Goal: Find specific page/section: Find specific page/section

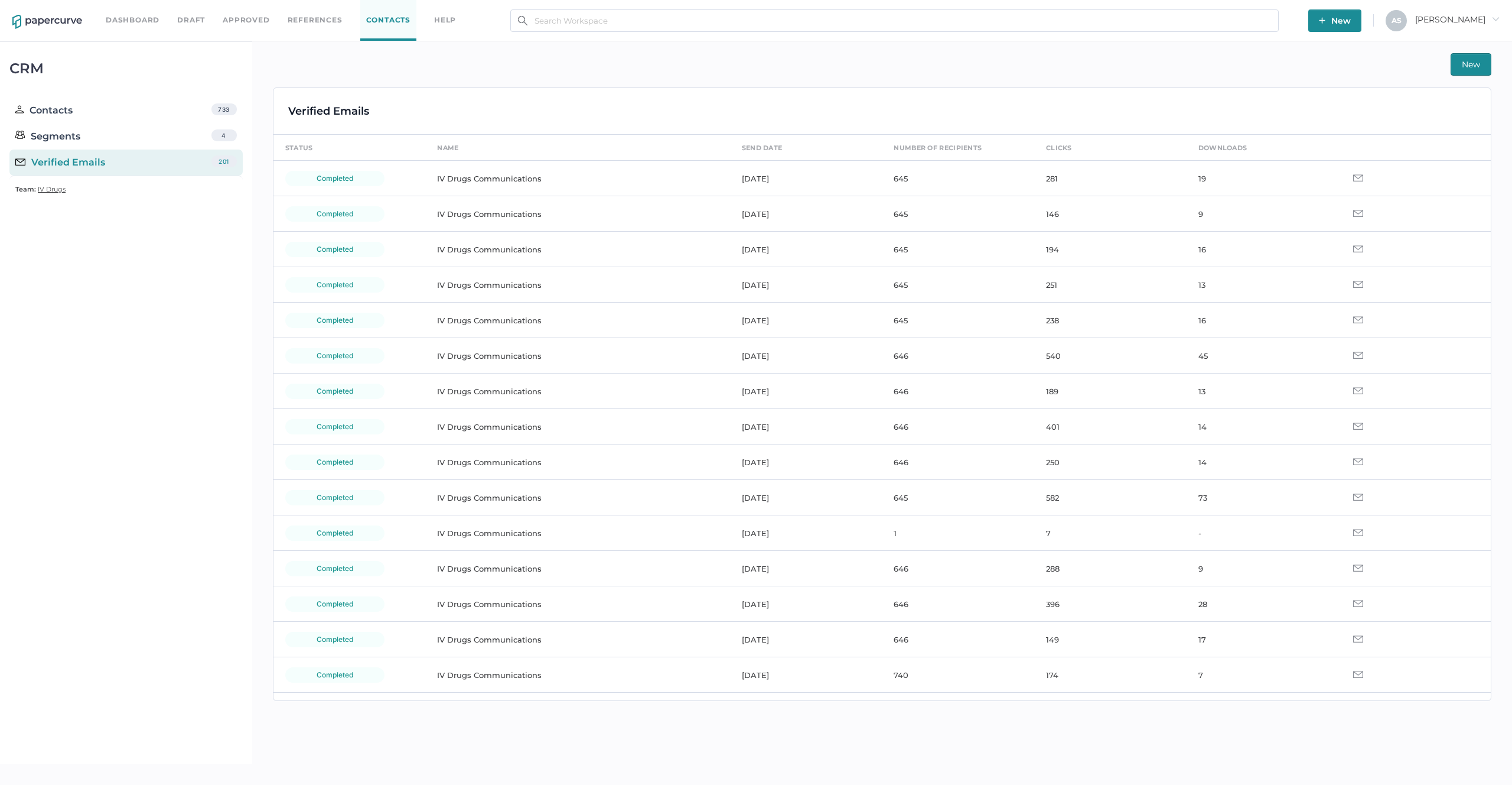
scroll to position [6586, 0]
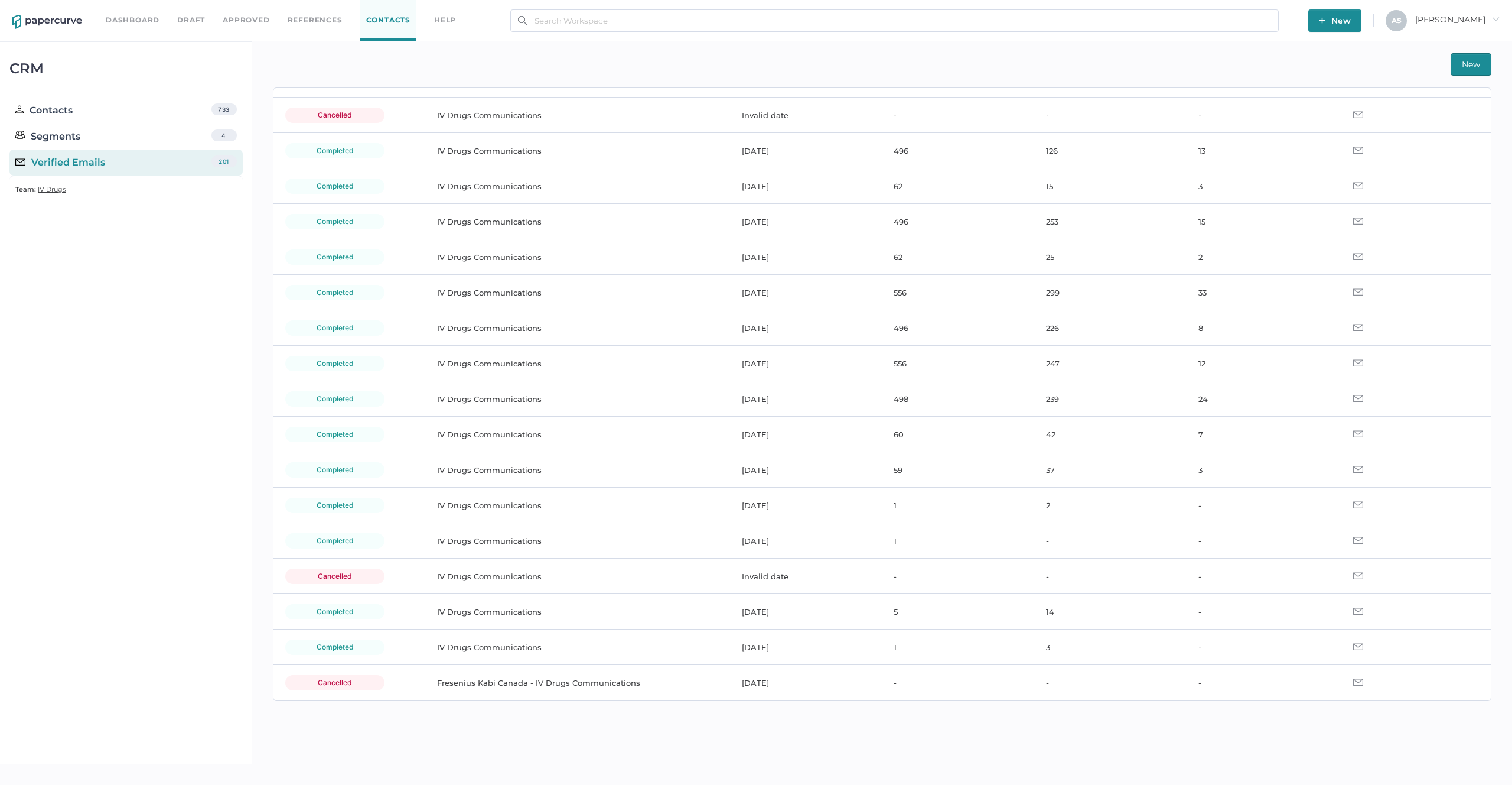
click at [385, 13] on link "Contacts" at bounding box center [388, 20] width 56 height 41
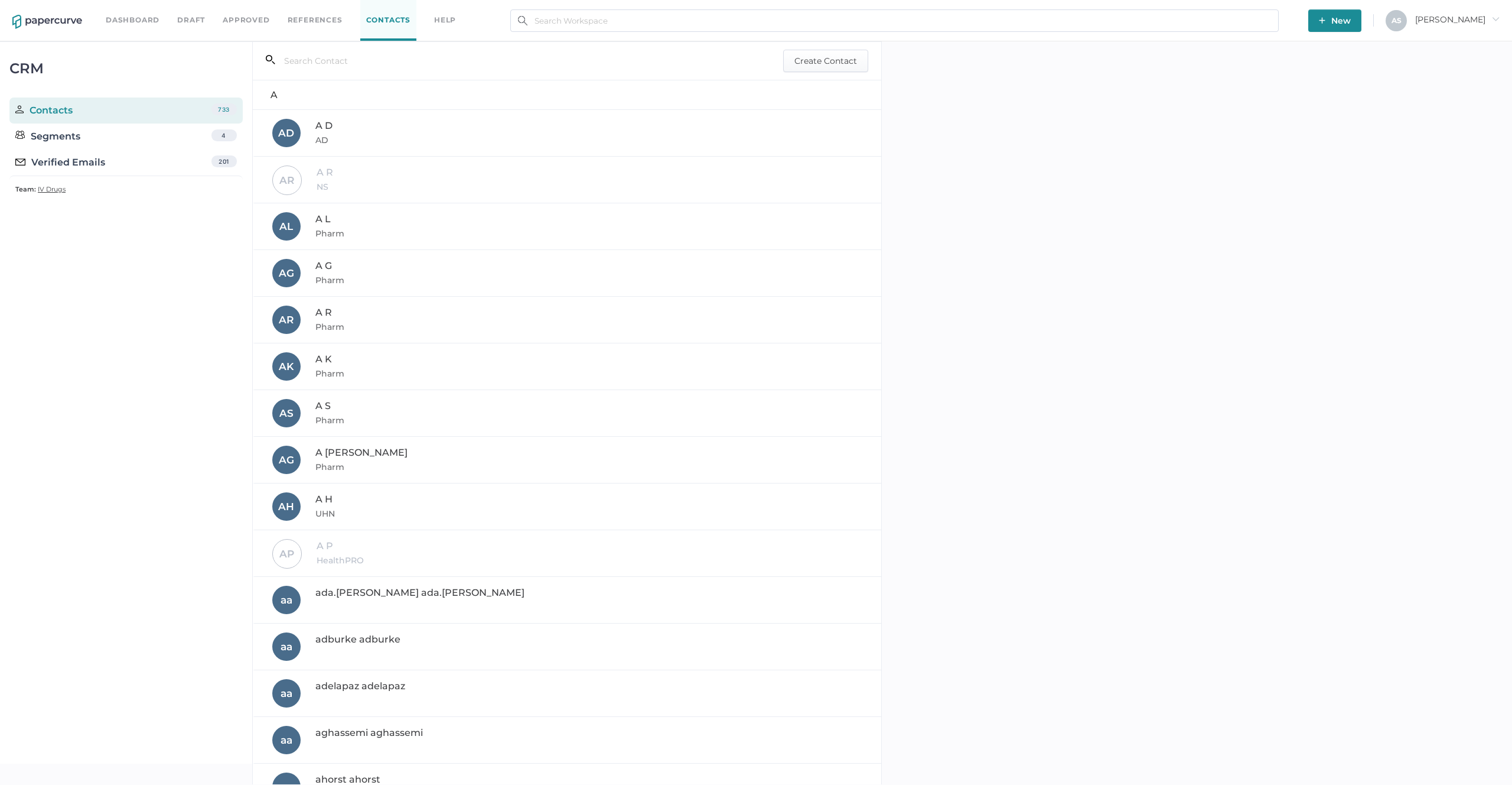
click at [76, 160] on div "Verified Emails" at bounding box center [60, 163] width 90 height 14
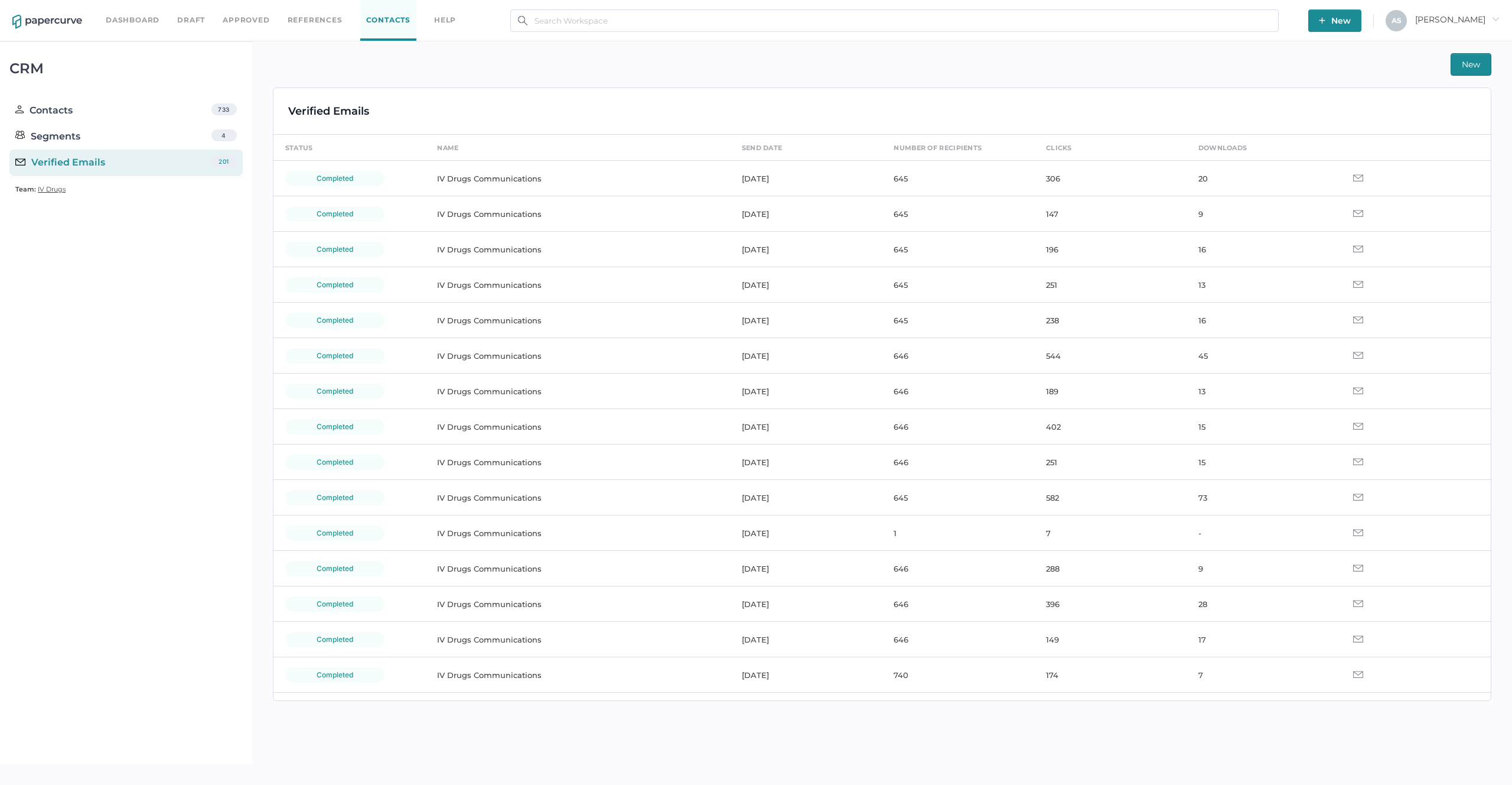
click at [75, 162] on div "Verified Emails" at bounding box center [60, 163] width 90 height 14
